Goal: Find specific page/section: Find specific page/section

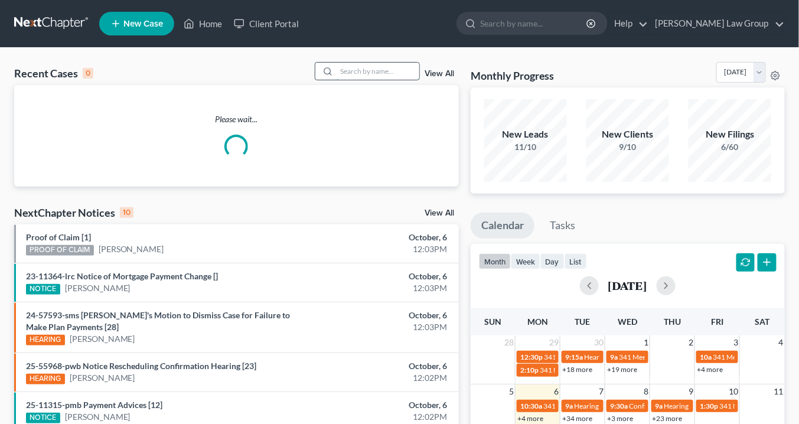
click at [353, 71] on input "search" at bounding box center [378, 71] width 83 height 17
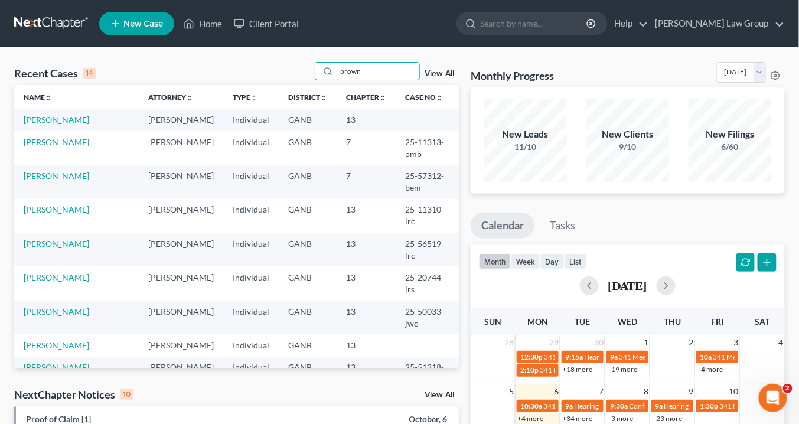
type input "brown"
click at [66, 139] on link "[PERSON_NAME]" at bounding box center [57, 142] width 66 height 10
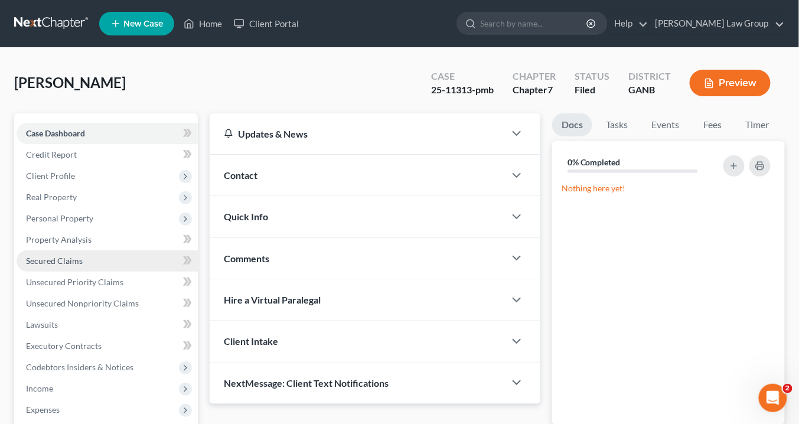
click at [71, 260] on span "Secured Claims" at bounding box center [54, 261] width 57 height 10
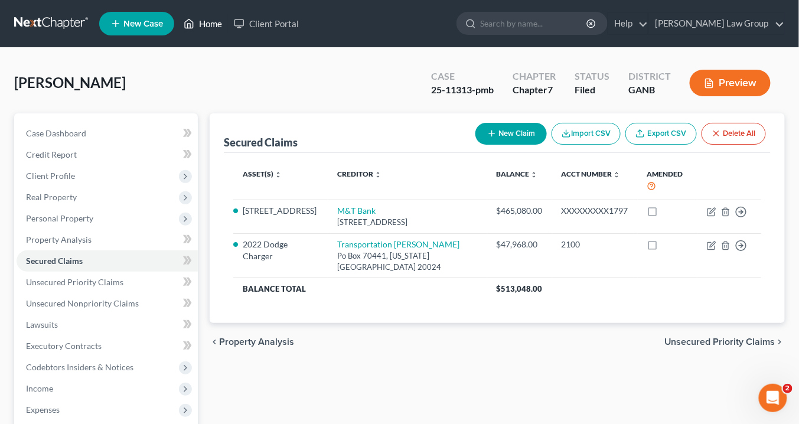
click at [217, 24] on link "Home" at bounding box center [203, 23] width 50 height 21
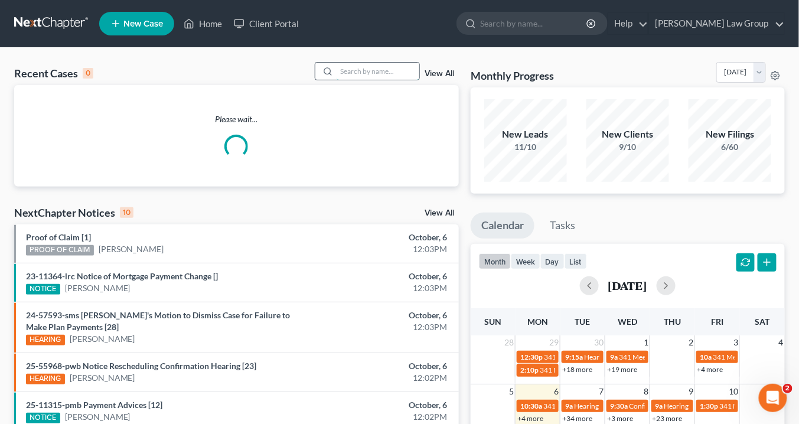
click at [375, 75] on input "search" at bounding box center [378, 71] width 83 height 17
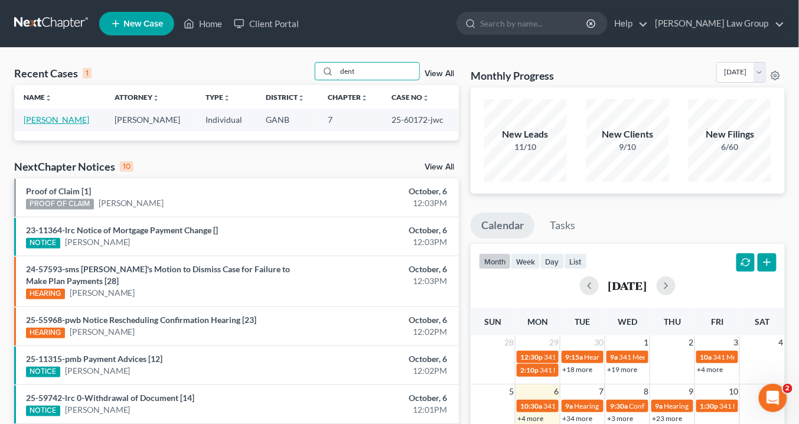
type input "dent"
click at [71, 115] on link "[PERSON_NAME]" at bounding box center [57, 120] width 66 height 10
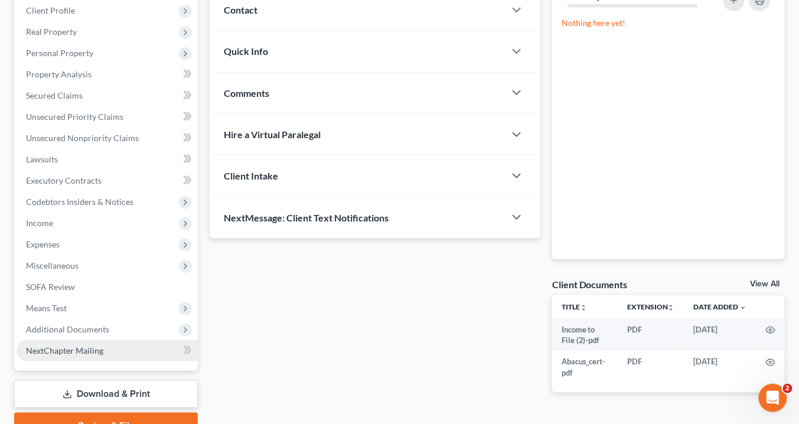
scroll to position [223, 0]
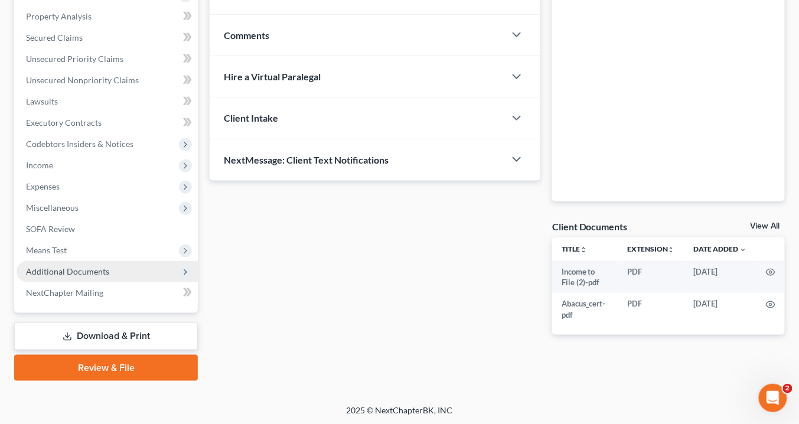
click at [88, 267] on span "Additional Documents" at bounding box center [67, 271] width 83 height 10
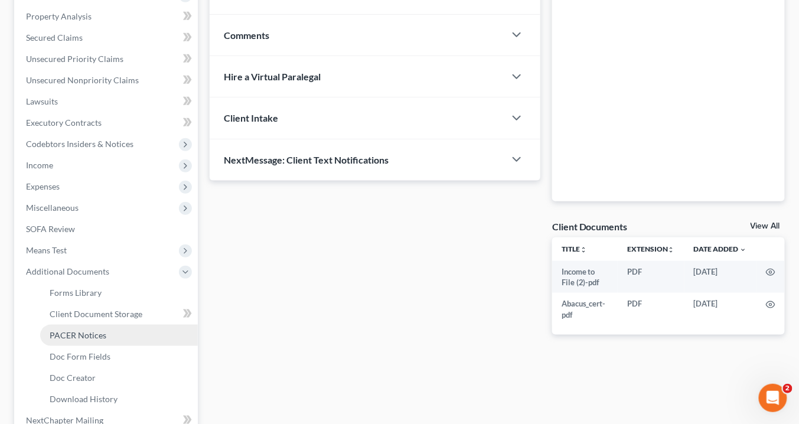
click at [78, 335] on span "PACER Notices" at bounding box center [78, 335] width 57 height 10
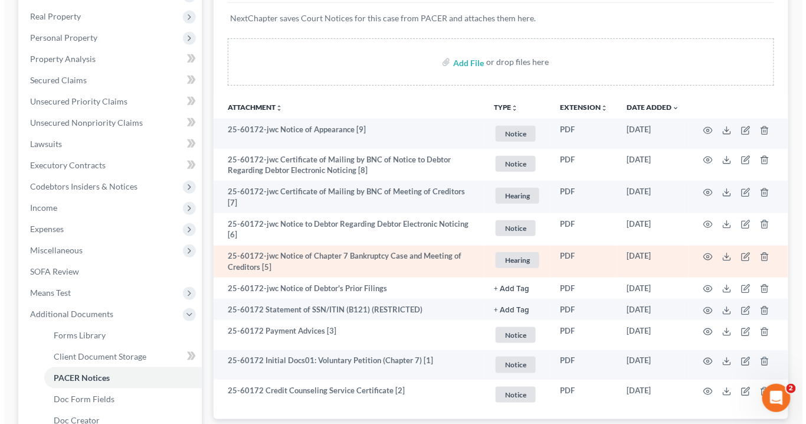
scroll to position [283, 0]
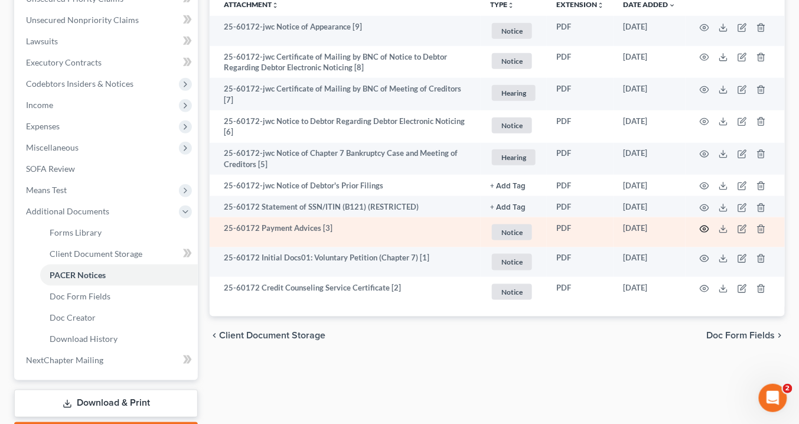
click at [701, 226] on icon "button" at bounding box center [704, 229] width 9 height 6
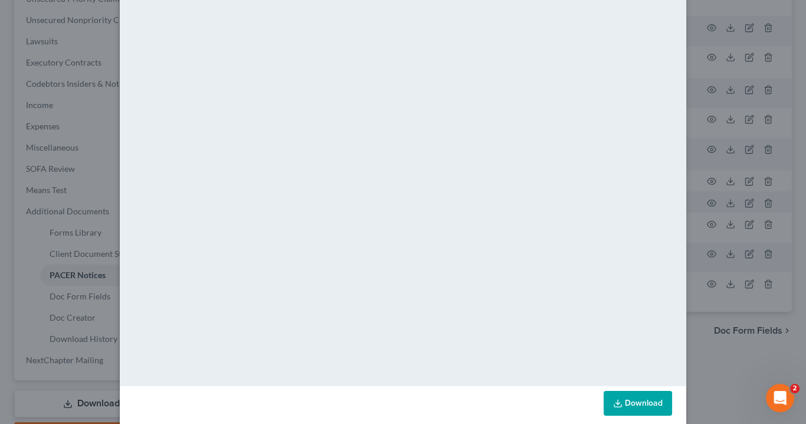
scroll to position [70, 0]
